Goal: Find specific page/section: Find specific page/section

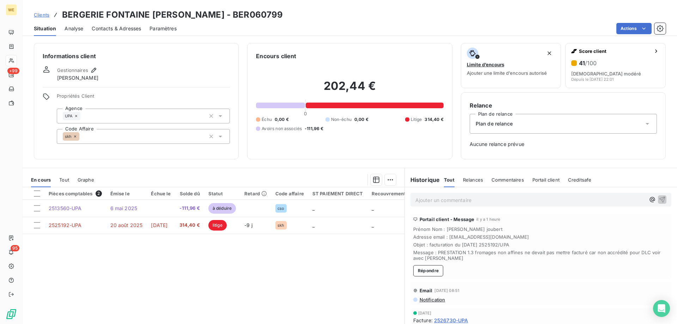
scroll to position [20, 0]
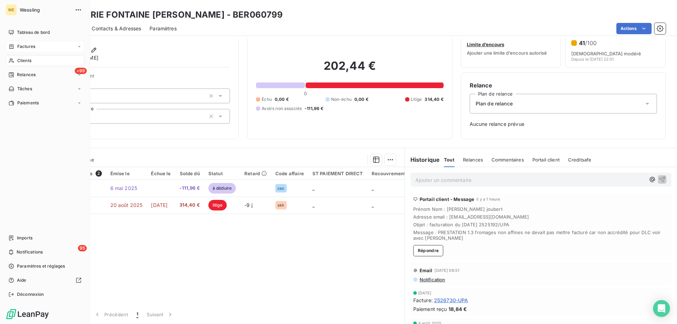
click at [35, 44] on div "Factures" at bounding box center [45, 46] width 79 height 11
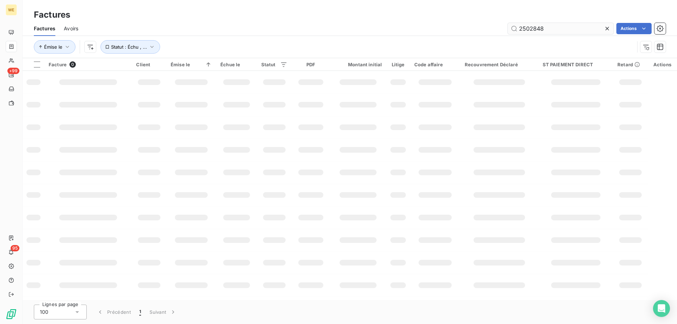
click at [525, 27] on input "2502848" at bounding box center [561, 28] width 106 height 11
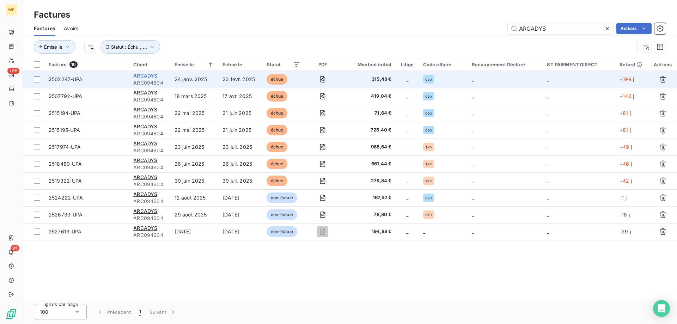
type input "ARCADYS"
click at [145, 78] on span "ARCADYS" at bounding box center [145, 76] width 24 height 6
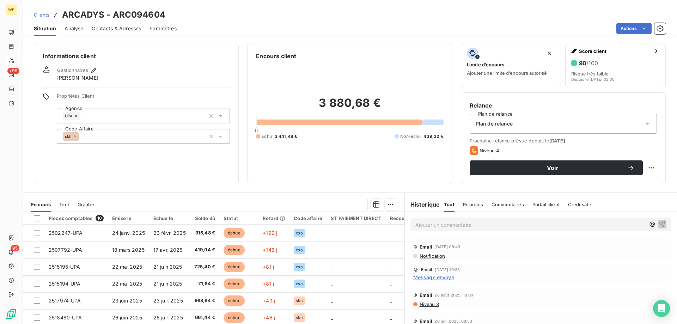
click at [107, 29] on span "Contacts & Adresses" at bounding box center [116, 28] width 49 height 7
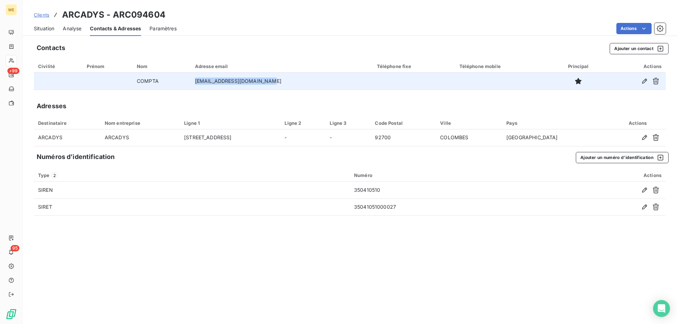
drag, startPoint x: 284, startPoint y: 83, endPoint x: 201, endPoint y: 81, distance: 83.2
click at [201, 81] on td "[EMAIL_ADDRESS][DOMAIN_NAME]" at bounding box center [282, 81] width 182 height 17
copy td "[EMAIL_ADDRESS][DOMAIN_NAME]"
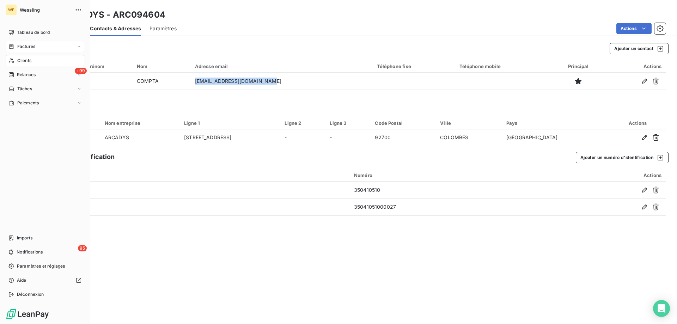
click at [32, 47] on span "Factures" at bounding box center [26, 46] width 18 height 6
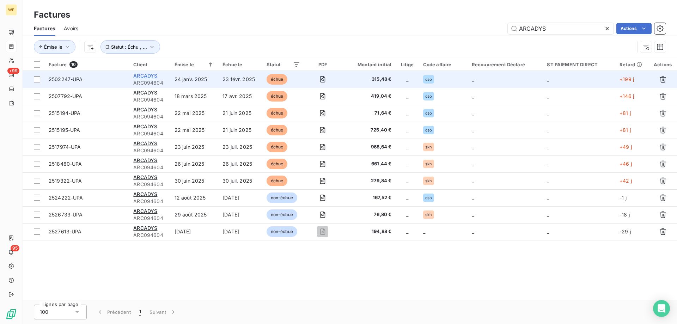
click at [141, 78] on span "ARCADYS" at bounding box center [145, 76] width 24 height 6
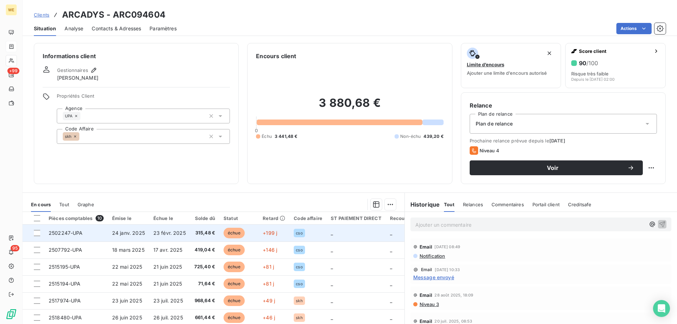
click at [170, 233] on span "23 févr. 2025" at bounding box center [169, 233] width 32 height 6
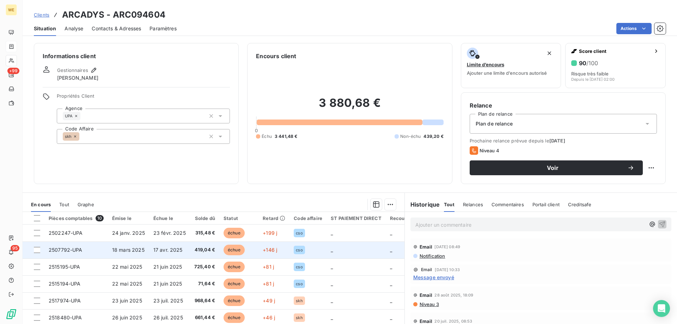
click at [175, 251] on span "17 avr. 2025" at bounding box center [167, 250] width 29 height 6
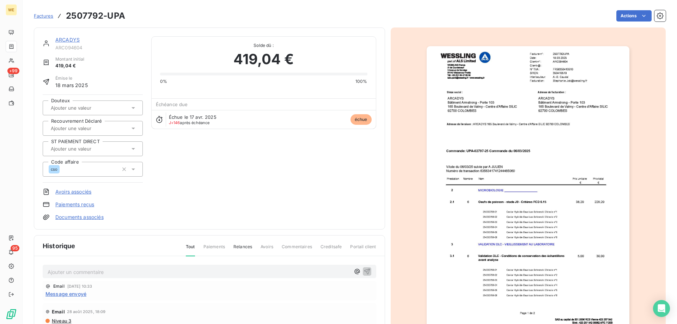
click at [490, 163] on img "button" at bounding box center [528, 189] width 203 height 287
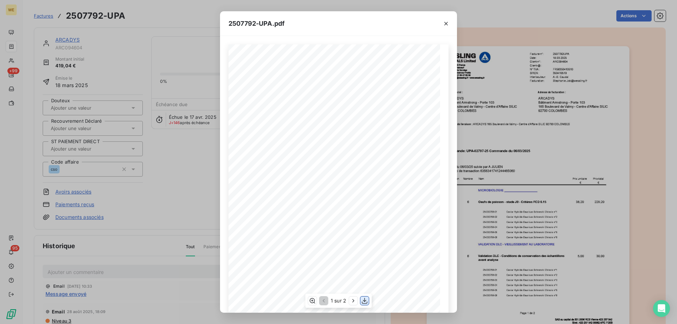
click at [365, 301] on icon "button" at bounding box center [364, 300] width 7 height 7
click at [445, 23] on icon "button" at bounding box center [445, 23] width 7 height 7
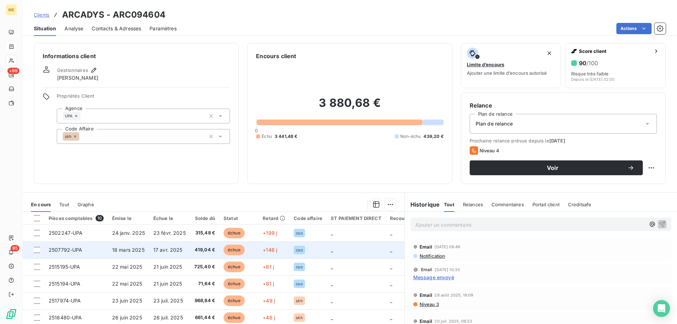
click at [169, 250] on span "17 avr. 2025" at bounding box center [167, 250] width 29 height 6
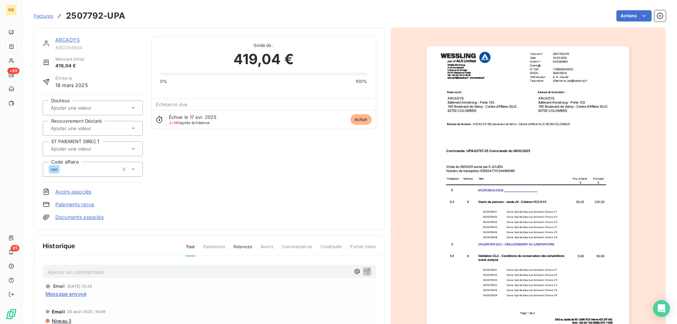
click at [509, 196] on img "button" at bounding box center [528, 189] width 203 height 287
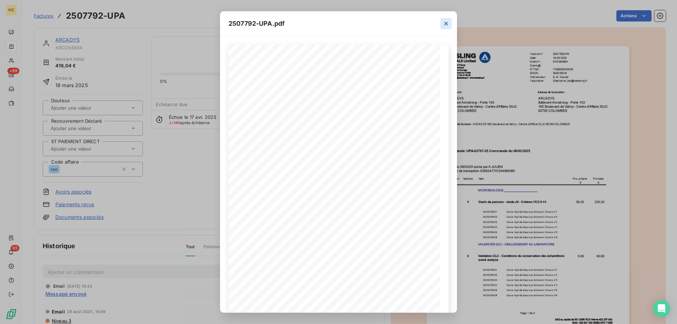
click at [446, 24] on icon "button" at bounding box center [446, 24] width 4 height 4
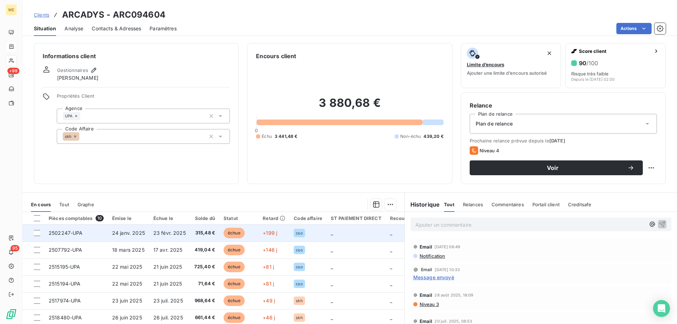
click at [167, 232] on span "23 févr. 2025" at bounding box center [169, 233] width 32 height 6
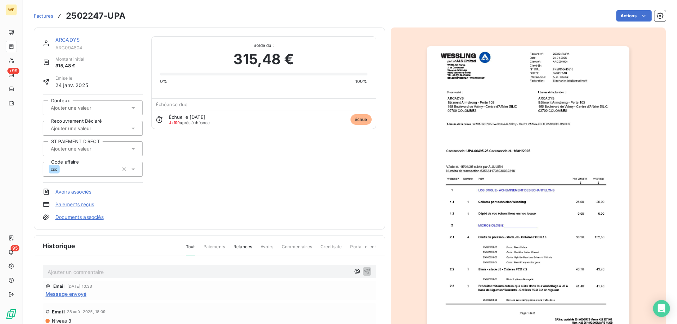
click at [502, 185] on img "button" at bounding box center [528, 189] width 203 height 287
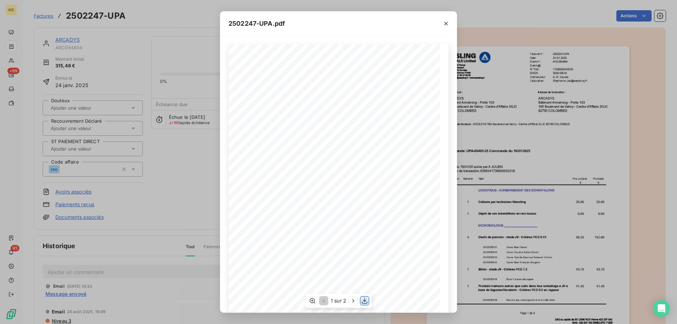
click at [365, 301] on icon "button" at bounding box center [365, 301] width 6 height 6
